Goal: Task Accomplishment & Management: Complete application form

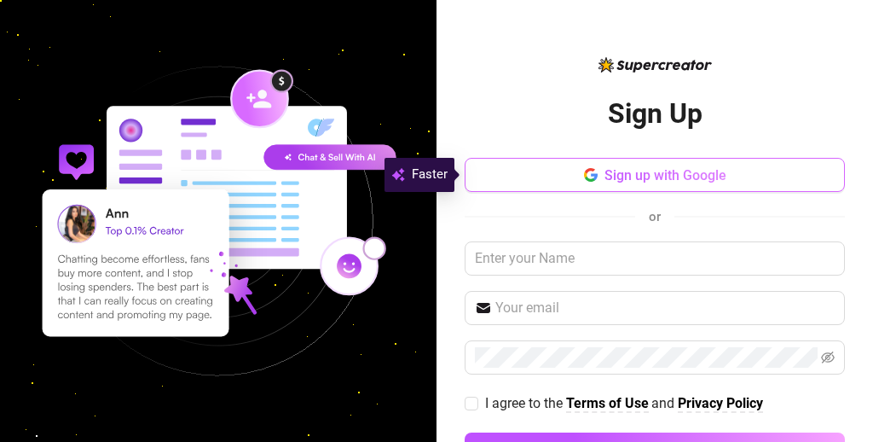
click at [538, 171] on button "Sign up with Google" at bounding box center [655, 175] width 380 height 34
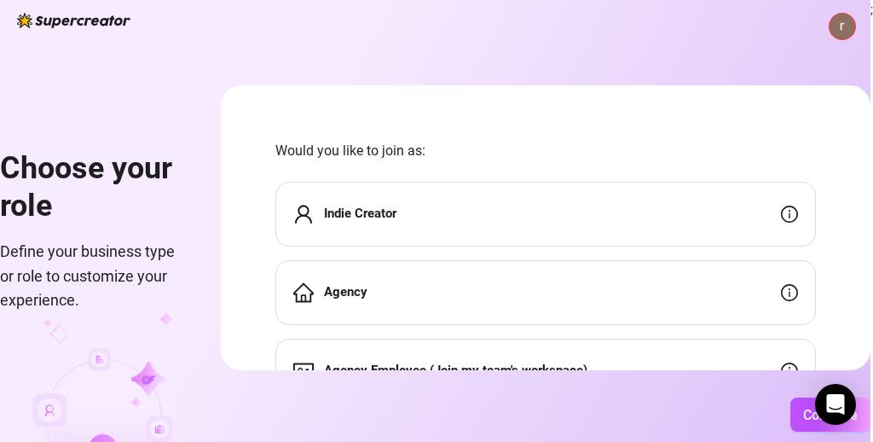
click at [707, 207] on div "Indie Creator" at bounding box center [545, 214] width 541 height 65
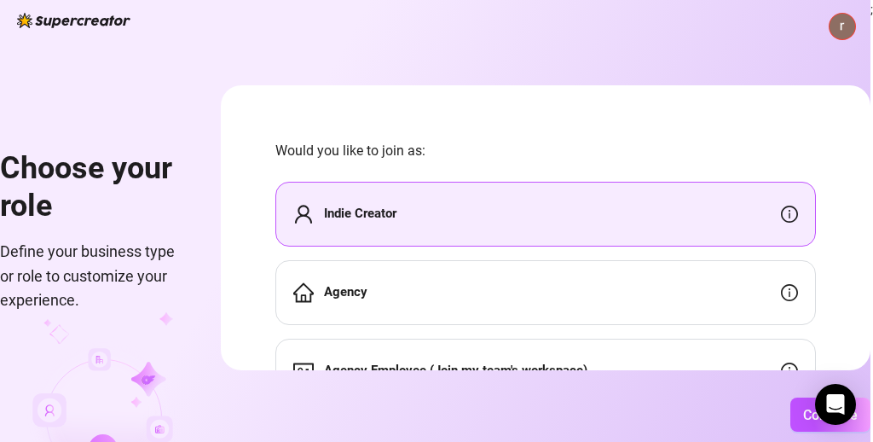
scroll to position [87, 0]
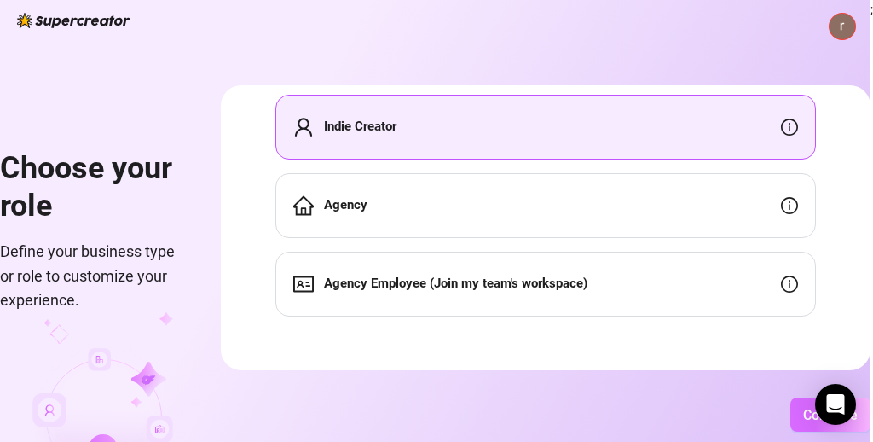
click at [810, 426] on button "Continue" at bounding box center [831, 414] width 80 height 34
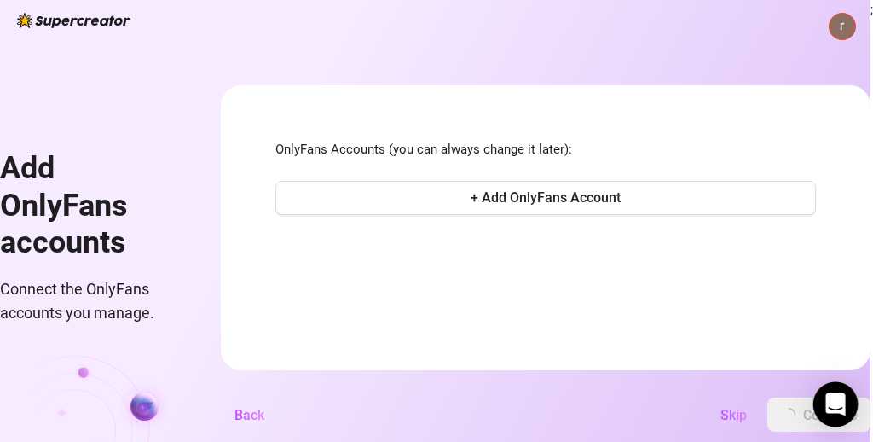
scroll to position [0, 0]
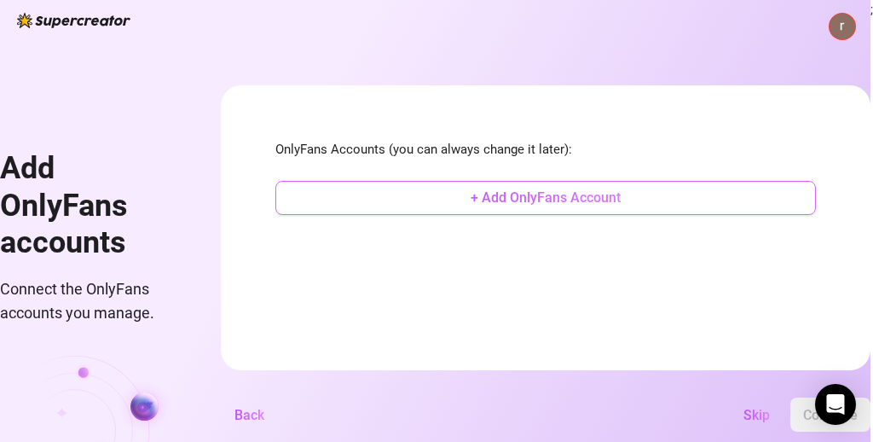
click at [731, 209] on button "+ Add OnlyFans Account" at bounding box center [545, 198] width 541 height 34
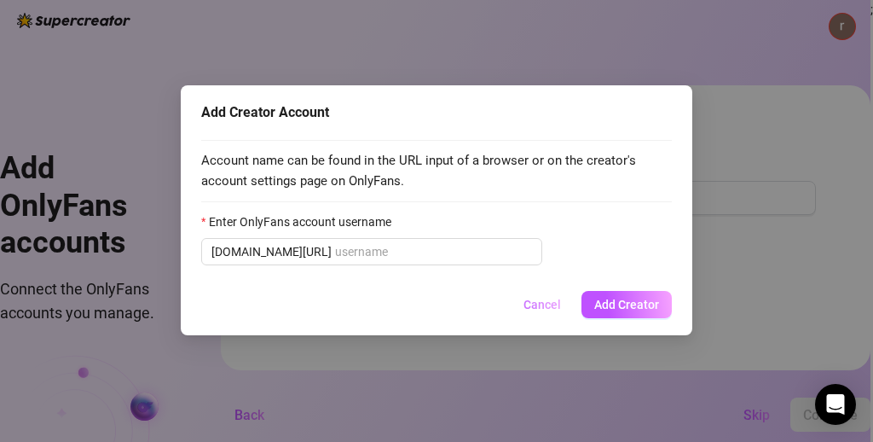
click at [544, 310] on span "Cancel" at bounding box center [543, 305] width 38 height 14
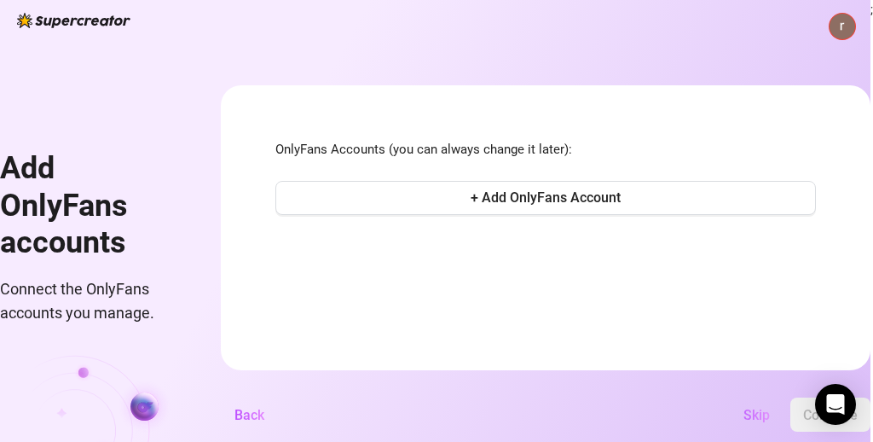
click at [752, 415] on span "Skip" at bounding box center [757, 415] width 26 height 16
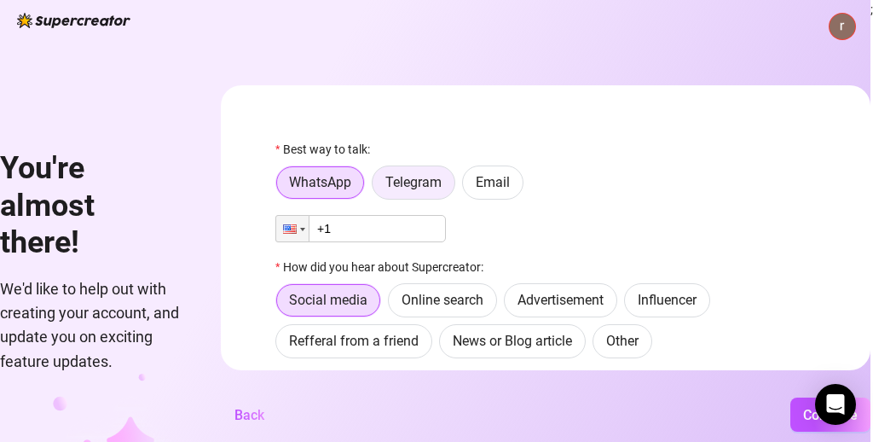
click at [444, 183] on label "Telegram" at bounding box center [414, 182] width 84 height 34
click at [377, 187] on input "Telegram" at bounding box center [377, 187] width 0 height 0
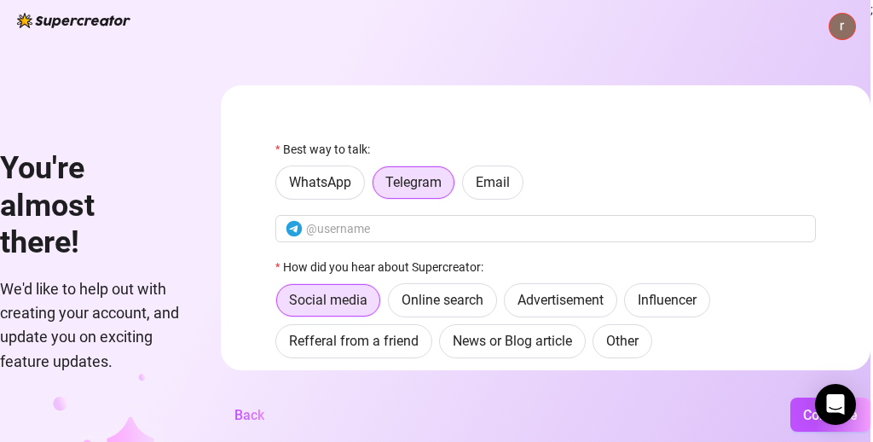
click at [76, 28] on div "You're almost there! We'd like to help out with creating your account, and upda…" at bounding box center [435, 221] width 871 height 442
click at [69, 20] on img at bounding box center [73, 20] width 113 height 15
click at [28, 26] on img at bounding box center [73, 20] width 113 height 15
click at [72, 244] on h1 "You're almost there!" at bounding box center [90, 206] width 180 height 112
click at [253, 422] on span "Back" at bounding box center [250, 415] width 30 height 16
